Goal: Transaction & Acquisition: Book appointment/travel/reservation

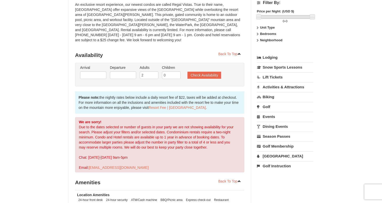
scroll to position [55, 0]
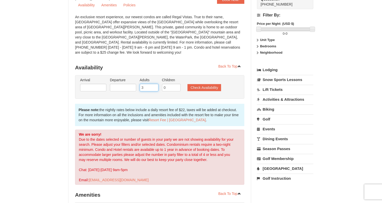
click at [154, 84] on input "3" at bounding box center [149, 88] width 19 height 8
click at [154, 84] on input "4" at bounding box center [149, 88] width 19 height 8
click at [154, 84] on input "5" at bounding box center [149, 88] width 19 height 8
click at [154, 84] on input "6" at bounding box center [149, 88] width 19 height 8
click at [154, 84] on input "7" at bounding box center [149, 88] width 19 height 8
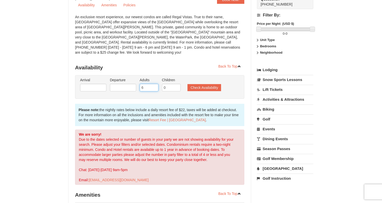
type input "6"
click at [155, 84] on input "6" at bounding box center [149, 88] width 19 height 8
click at [204, 84] on button "Check Availability" at bounding box center [204, 87] width 34 height 7
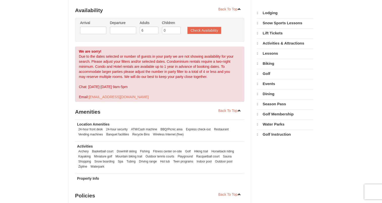
select select "9"
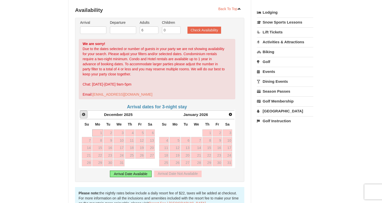
click at [82, 112] on span "Prev" at bounding box center [84, 114] width 4 height 4
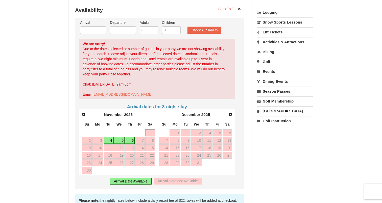
click at [109, 137] on link "4" at bounding box center [109, 140] width 10 height 7
type input "11/04/2025"
click at [129, 137] on link "6" at bounding box center [130, 140] width 10 height 7
type input "11/06/2025"
click at [195, 27] on button "Check Availability" at bounding box center [204, 30] width 34 height 7
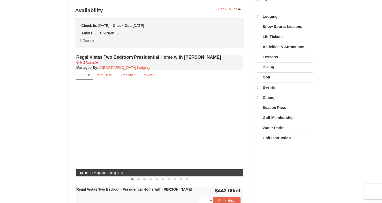
select select "9"
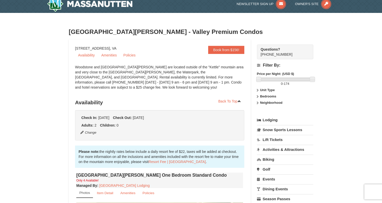
scroll to position [5, 0]
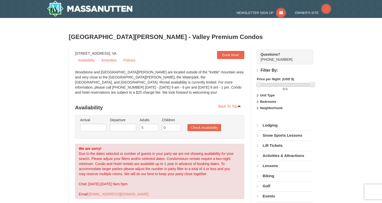
select select "9"
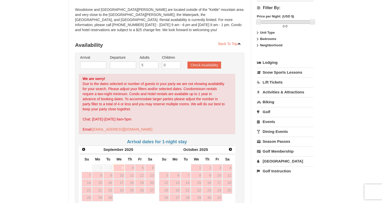
scroll to position [20, 0]
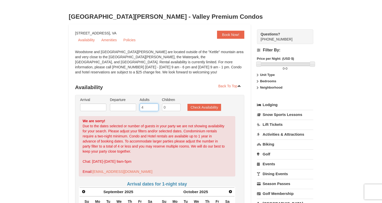
type input "4"
click at [154, 108] on input "4" at bounding box center [149, 107] width 19 height 8
click at [194, 110] on button "Check Availability" at bounding box center [204, 107] width 34 height 7
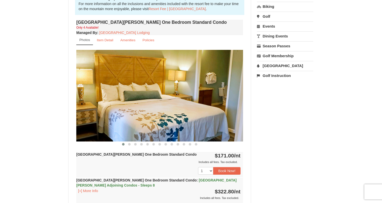
scroll to position [163, 0]
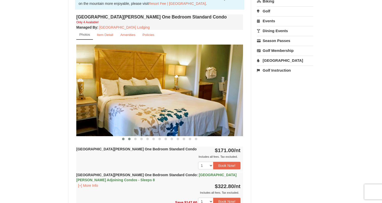
click at [128, 139] on span at bounding box center [129, 138] width 3 height 3
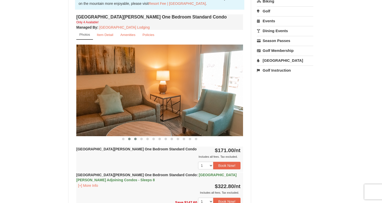
click at [137, 139] on button at bounding box center [135, 138] width 6 height 5
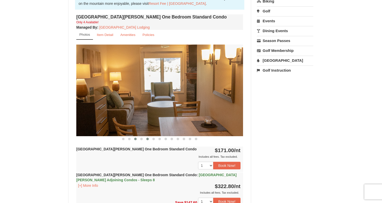
click at [149, 140] on button at bounding box center [147, 138] width 6 height 5
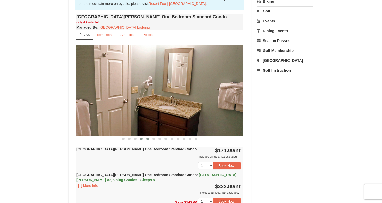
click at [139, 138] on button at bounding box center [141, 138] width 6 height 5
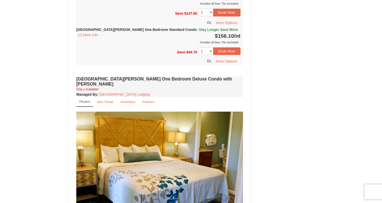
scroll to position [496, 0]
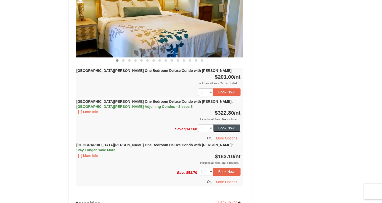
click at [226, 124] on button "Book Now!" at bounding box center [226, 128] width 27 height 8
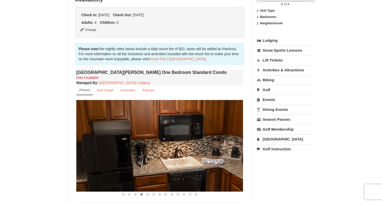
scroll to position [44, 0]
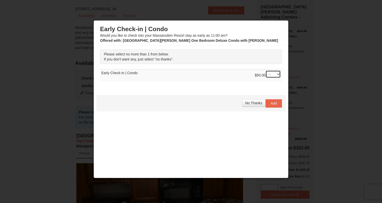
click at [272, 76] on select "-- 01" at bounding box center [272, 74] width 15 height 8
click at [250, 102] on span "No Thanks" at bounding box center [253, 103] width 17 height 4
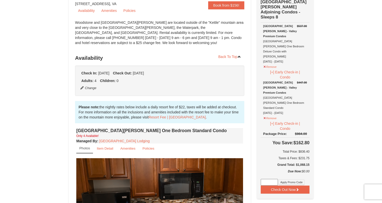
scroll to position [51, 0]
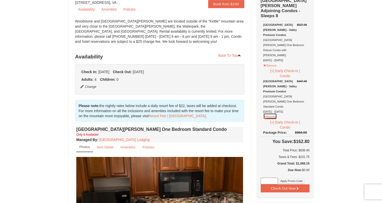
click at [273, 113] on button "Remove" at bounding box center [270, 116] width 14 height 6
click at [271, 113] on button "Remove" at bounding box center [270, 116] width 14 height 6
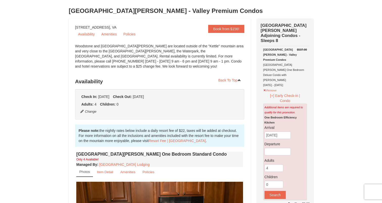
scroll to position [26, 0]
click at [275, 190] on button "Search" at bounding box center [274, 194] width 21 height 8
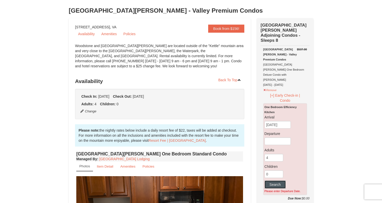
click at [277, 180] on button "Search" at bounding box center [274, 184] width 21 height 8
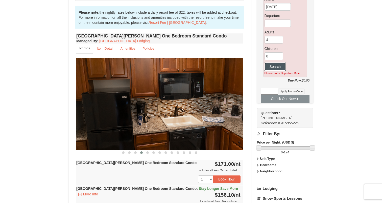
scroll to position [0, 0]
